Goal: Information Seeking & Learning: Learn about a topic

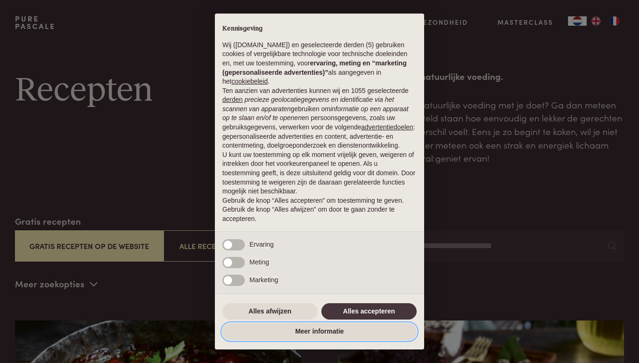
click at [372, 323] on button "Meer informatie" at bounding box center [319, 331] width 194 height 17
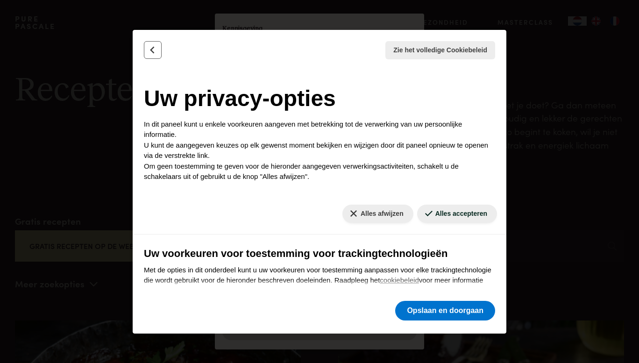
click at [155, 43] on button "Terug" at bounding box center [153, 50] width 18 height 18
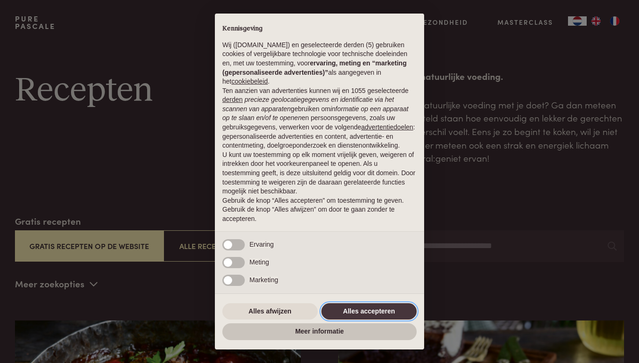
click at [389, 309] on button "Alles accepteren" at bounding box center [369, 311] width 95 height 17
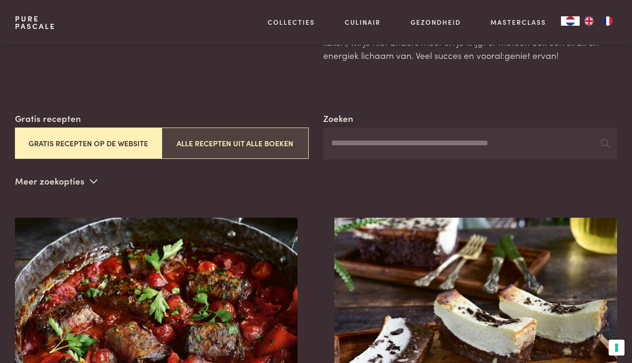
click at [250, 148] on button "Alle recepten uit alle boeken" at bounding box center [235, 143] width 147 height 31
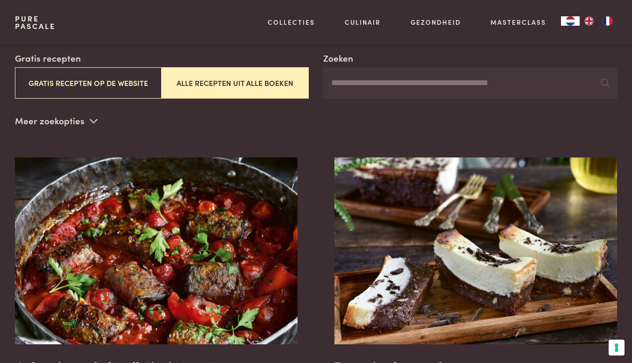
scroll to position [163, 0]
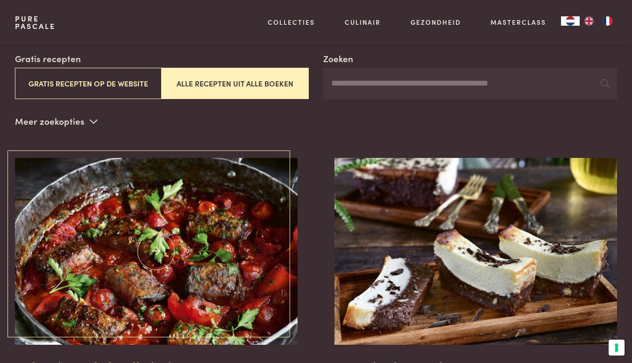
click at [265, 236] on img at bounding box center [156, 251] width 283 height 187
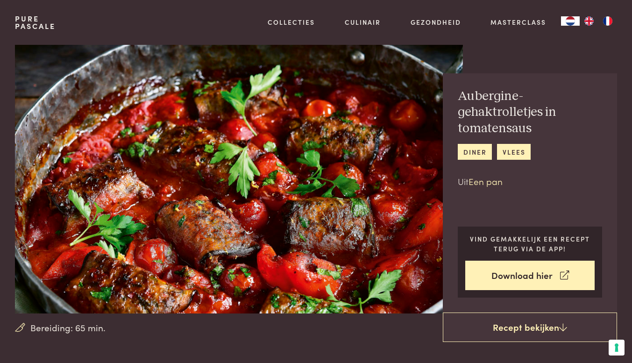
click at [477, 181] on link "Een pan" at bounding box center [486, 181] width 34 height 13
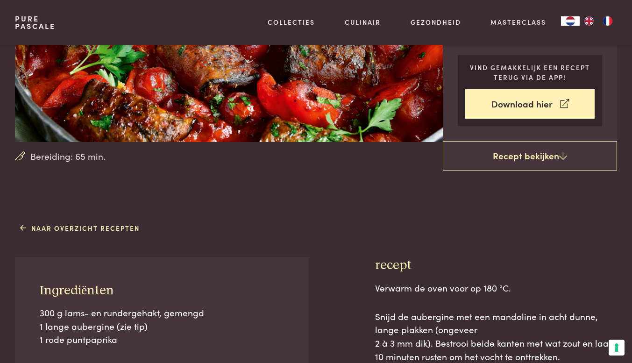
scroll to position [179, 0]
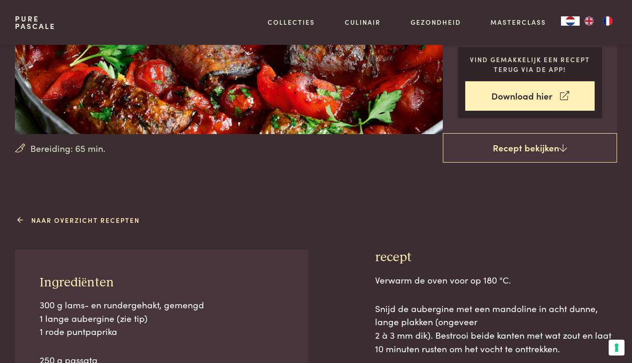
click at [91, 217] on link "Naar overzicht recepten" at bounding box center [80, 220] width 120 height 10
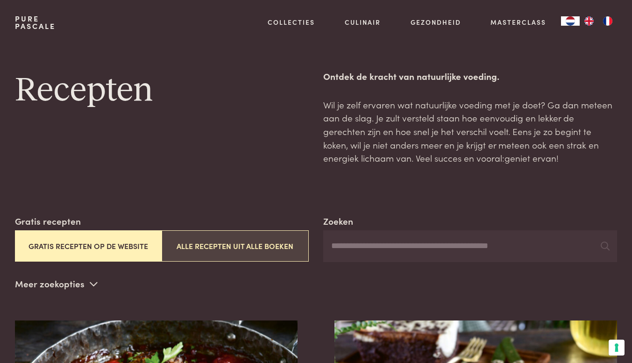
click at [249, 234] on button "Alle recepten uit alle boeken" at bounding box center [235, 245] width 147 height 31
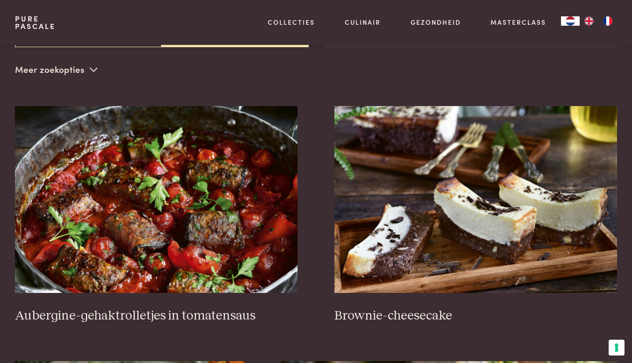
scroll to position [215, 0]
click at [83, 76] on p "Meer zoekopties" at bounding box center [56, 70] width 83 height 14
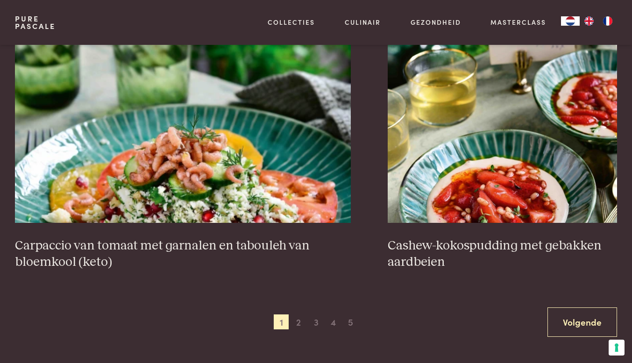
scroll to position [1743, 0]
click at [300, 326] on span "2" at bounding box center [298, 321] width 15 height 15
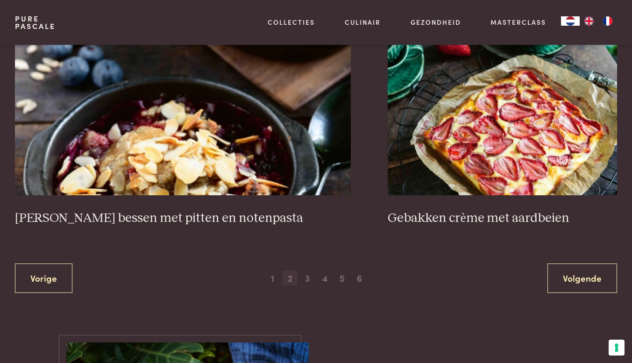
scroll to position [1795, 0]
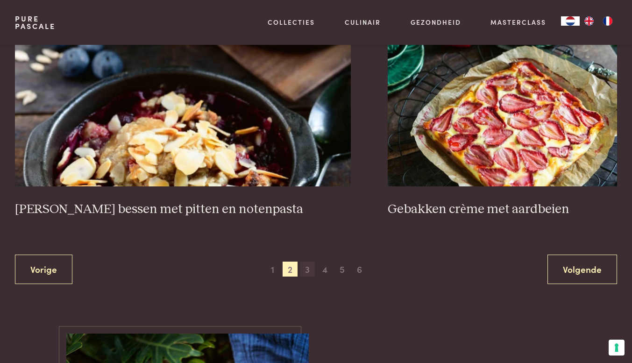
click at [301, 268] on span "3" at bounding box center [307, 269] width 15 height 15
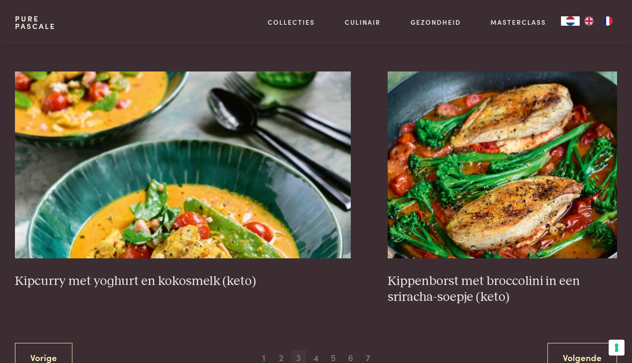
scroll to position [1724, 0]
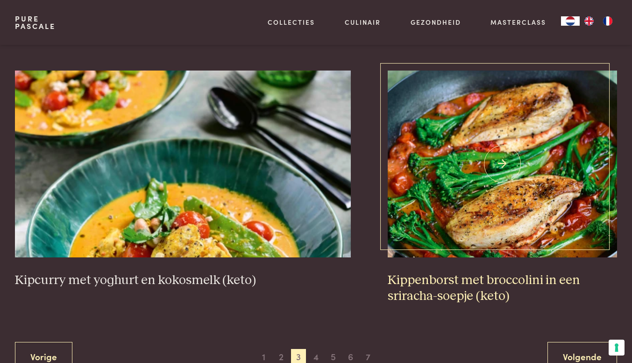
click at [494, 130] on img at bounding box center [502, 164] width 229 height 187
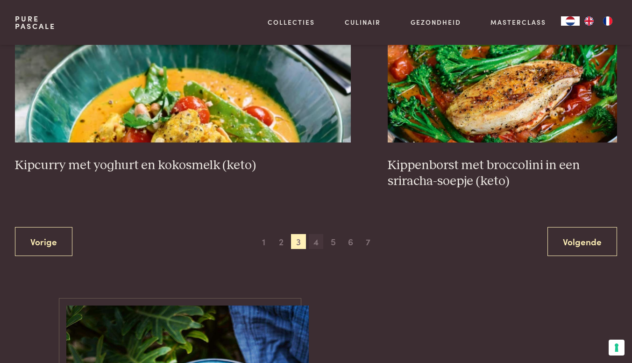
click at [321, 243] on span "4" at bounding box center [316, 241] width 15 height 15
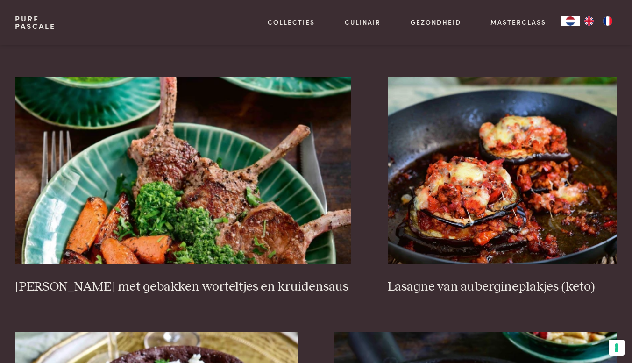
scroll to position [920, 0]
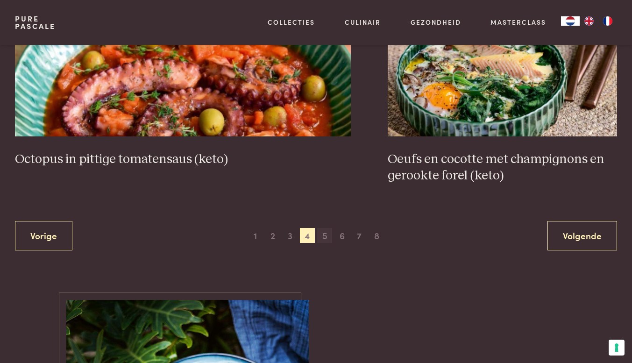
click at [325, 241] on span "5" at bounding box center [324, 235] width 15 height 15
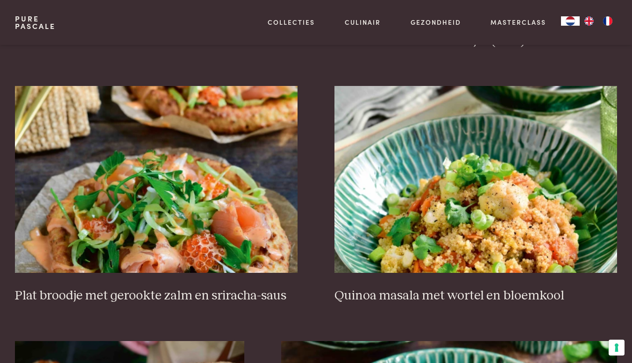
scroll to position [1199, 0]
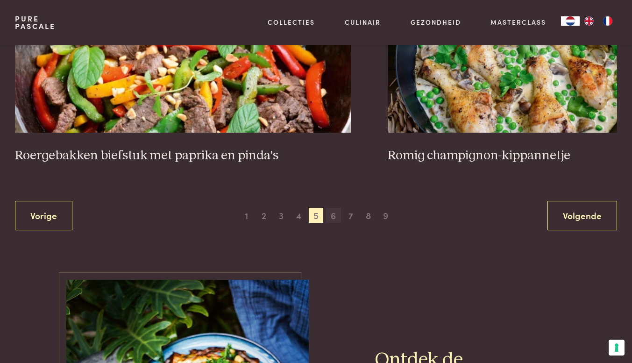
click at [333, 208] on span "6" at bounding box center [333, 215] width 15 height 15
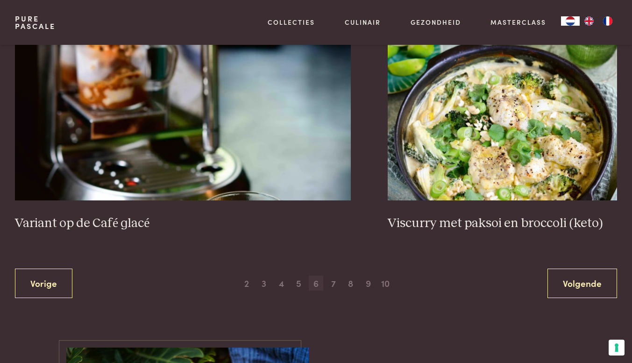
scroll to position [1796, 0]
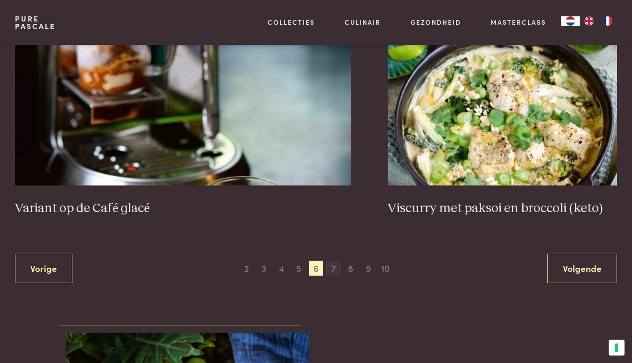
click at [333, 272] on span "7" at bounding box center [333, 268] width 15 height 15
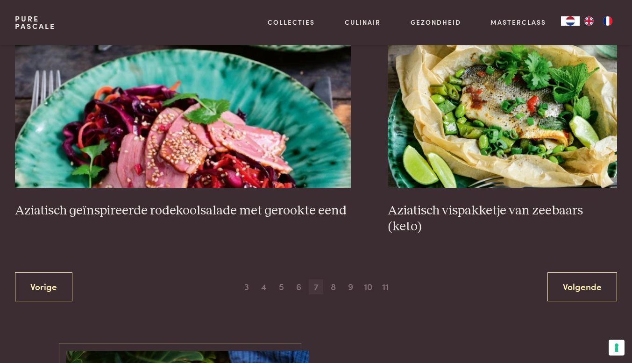
scroll to position [1762, 0]
click at [333, 279] on span "8" at bounding box center [333, 286] width 15 height 15
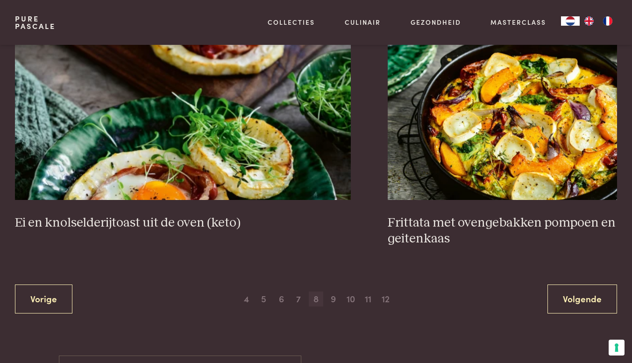
scroll to position [1749, 0]
click at [333, 300] on span "9" at bounding box center [333, 299] width 15 height 15
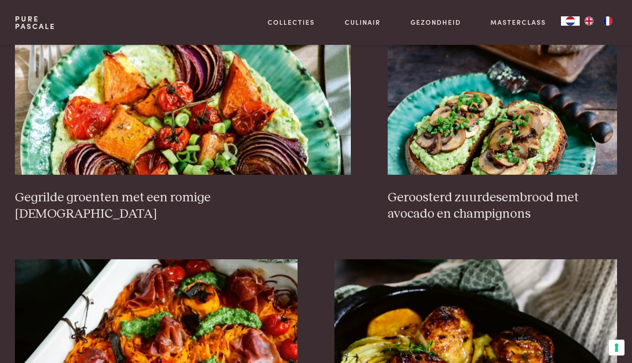
scroll to position [993, 0]
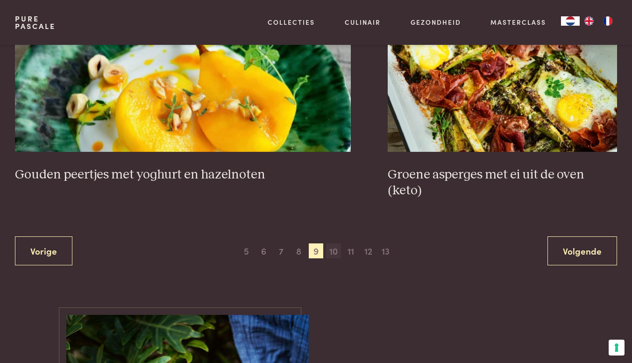
click at [335, 244] on span "10" at bounding box center [333, 251] width 15 height 15
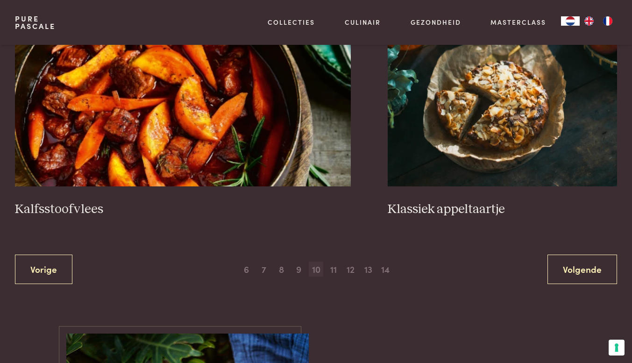
scroll to position [1796, 0]
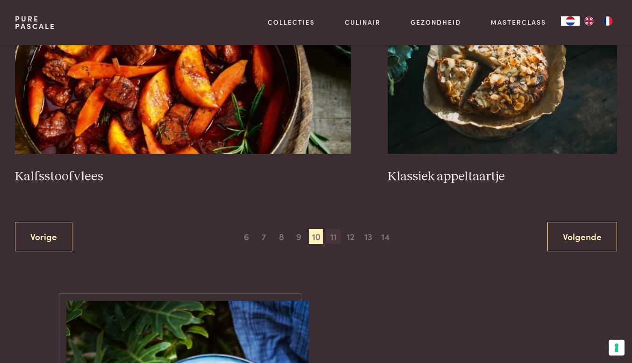
click at [340, 236] on span "11" at bounding box center [333, 236] width 15 height 15
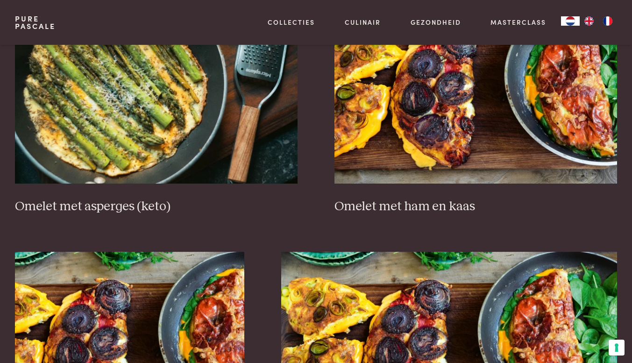
scroll to position [1240, 0]
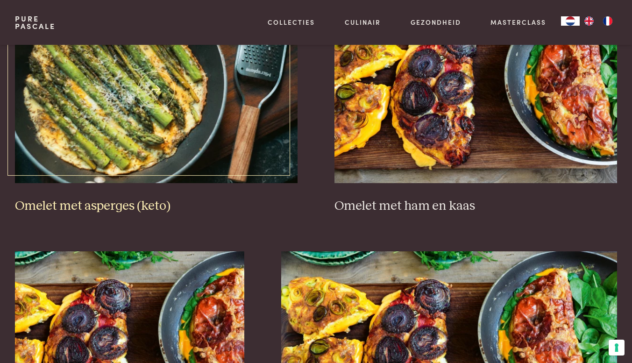
click at [150, 117] on img at bounding box center [156, 89] width 283 height 187
